Goal: Task Accomplishment & Management: Use online tool/utility

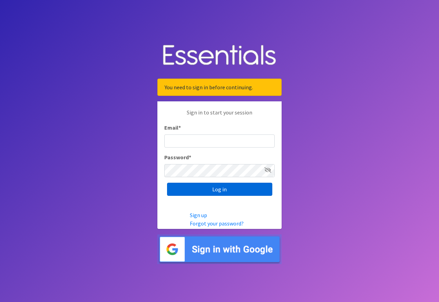
type input "[EMAIL_ADDRESS][DOMAIN_NAME]"
click at [232, 185] on input "Log in" at bounding box center [219, 189] width 105 height 13
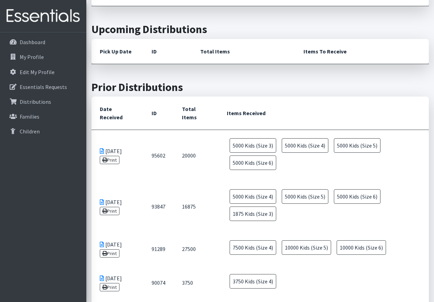
scroll to position [241, 0]
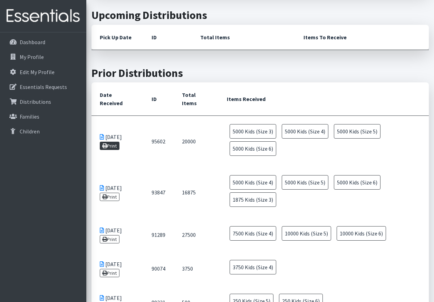
click at [111, 145] on link "Print" at bounding box center [110, 146] width 20 height 8
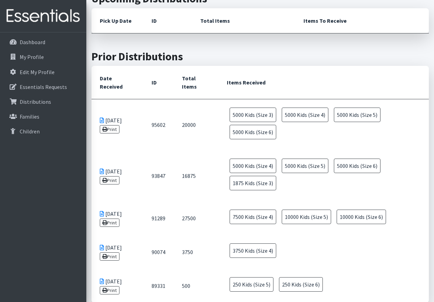
scroll to position [251, 0]
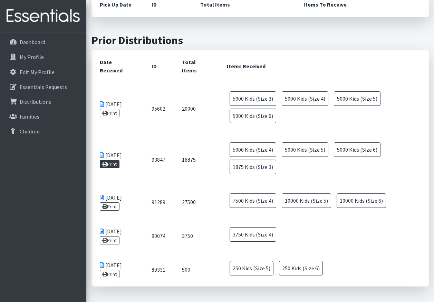
click at [117, 164] on link "Print" at bounding box center [110, 164] width 20 height 8
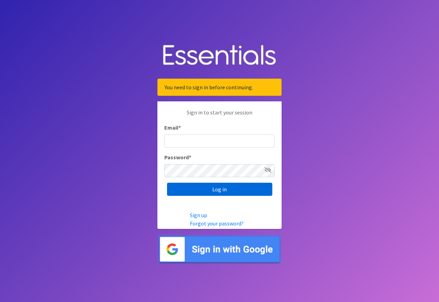
type input "[EMAIL_ADDRESS][DOMAIN_NAME]"
click at [212, 189] on input "Log in" at bounding box center [219, 189] width 105 height 13
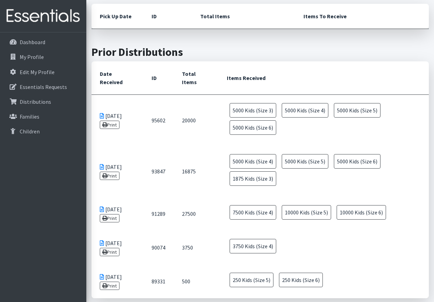
scroll to position [286, 0]
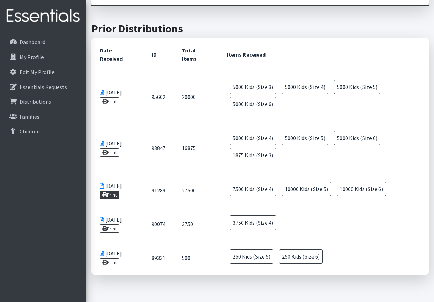
click at [111, 194] on link "Print" at bounding box center [110, 195] width 20 height 8
click at [109, 228] on link "Print" at bounding box center [110, 229] width 20 height 8
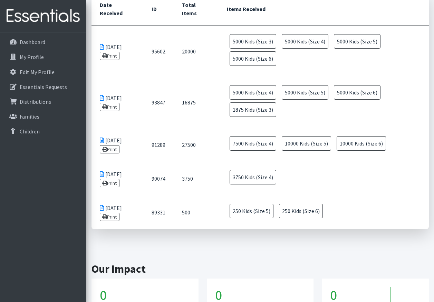
scroll to position [332, 0]
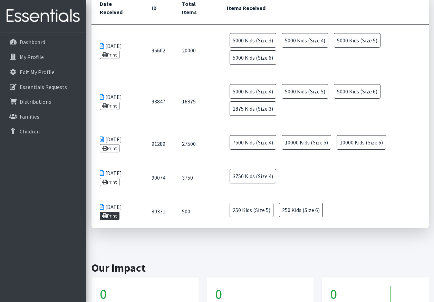
click at [110, 215] on link "Print" at bounding box center [110, 216] width 20 height 8
